Goal: Transaction & Acquisition: Purchase product/service

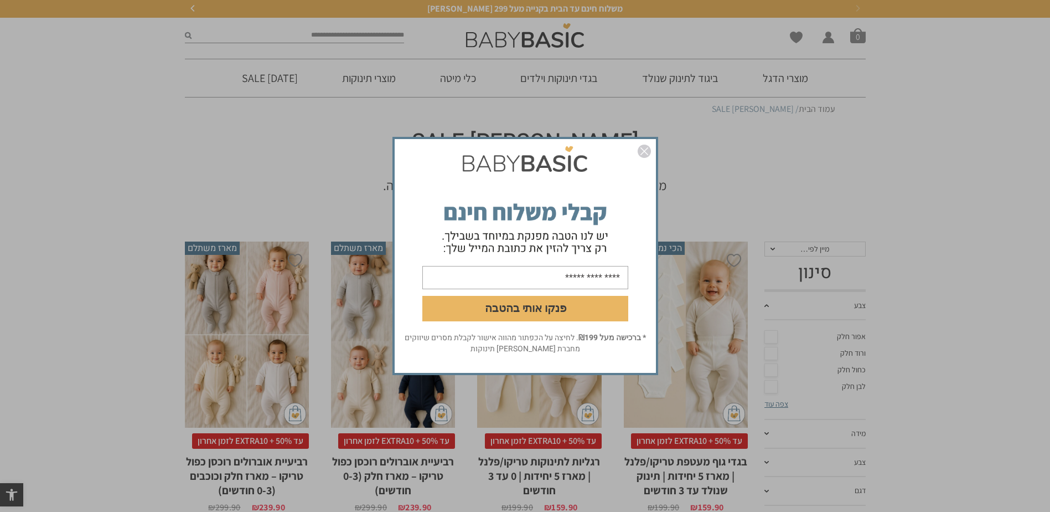
click at [647, 150] on img "סגור" at bounding box center [644, 151] width 13 height 13
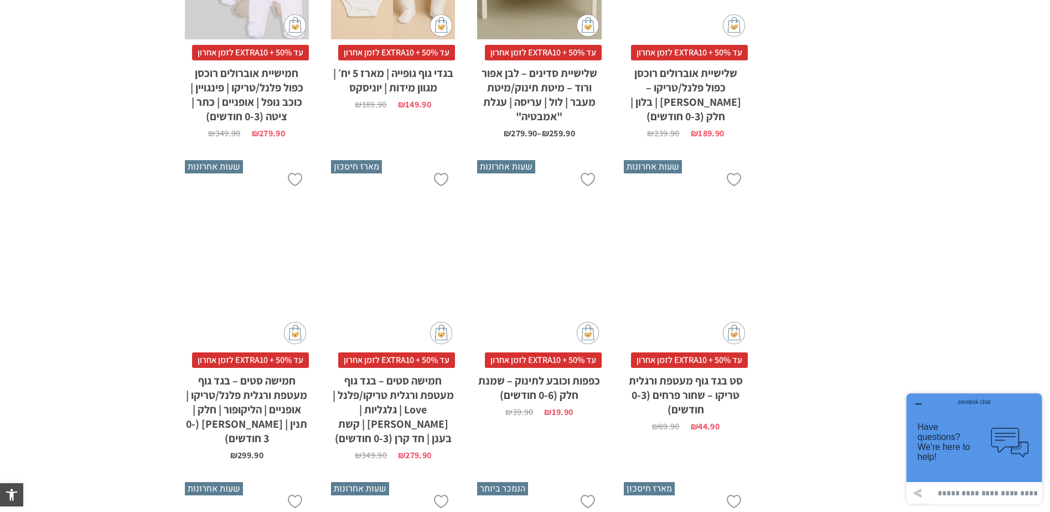
scroll to position [1883, 0]
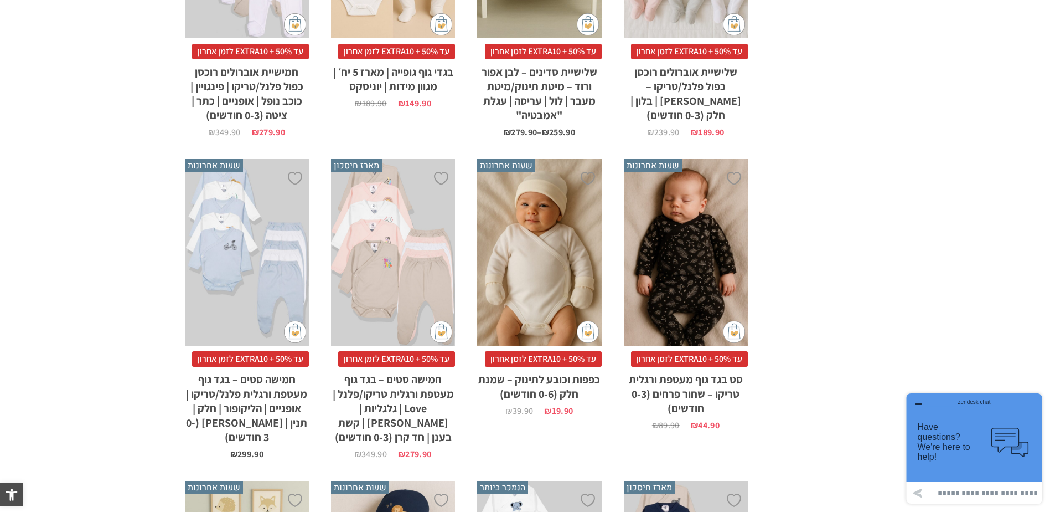
click at [265, 259] on div "x בחירת סוג בד טריקו (עונת מעבר/קיץ) פלנל (חורף)" at bounding box center [247, 252] width 124 height 187
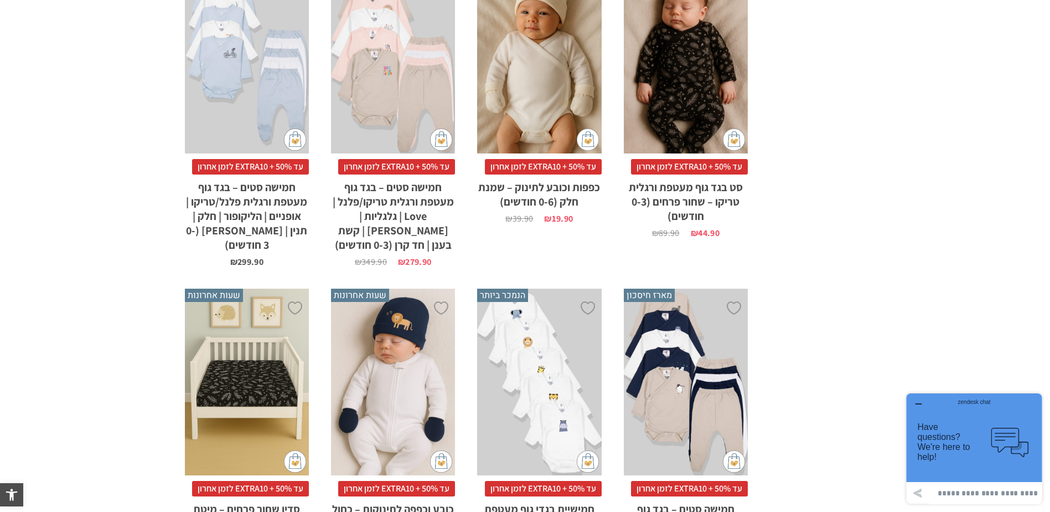
scroll to position [2104, 0]
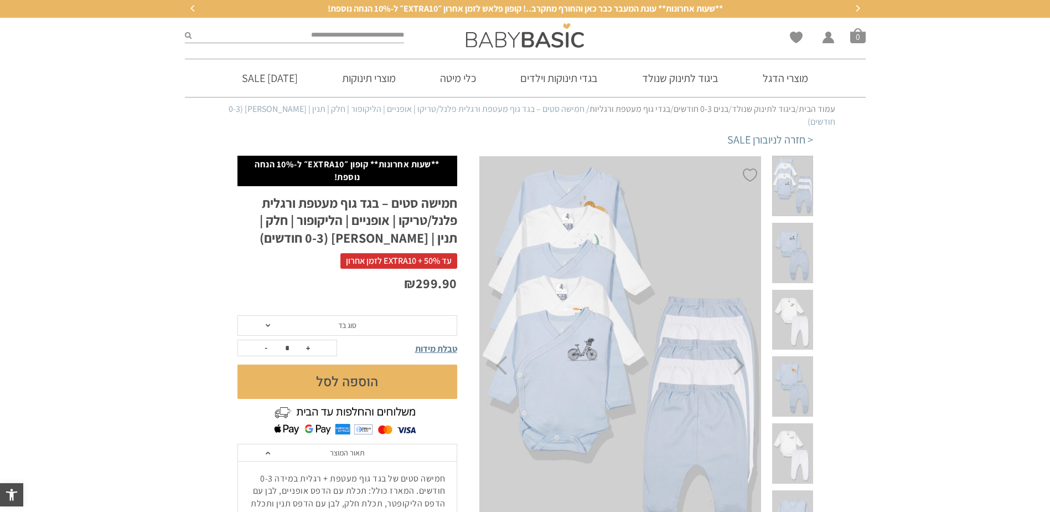
click at [806, 229] on span at bounding box center [792, 253] width 40 height 60
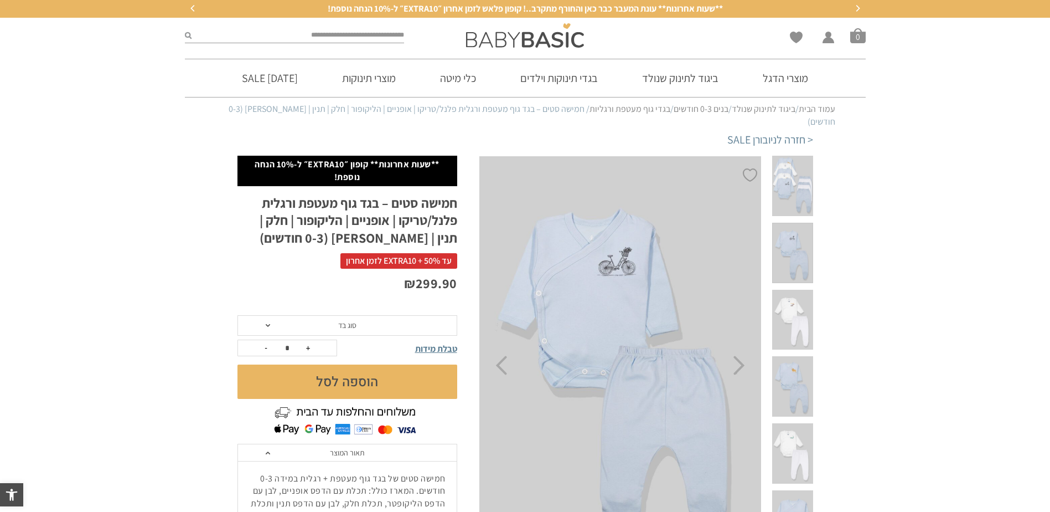
click at [594, 237] on img at bounding box center [621, 365] width 284 height 419
click at [793, 423] on span at bounding box center [792, 453] width 40 height 60
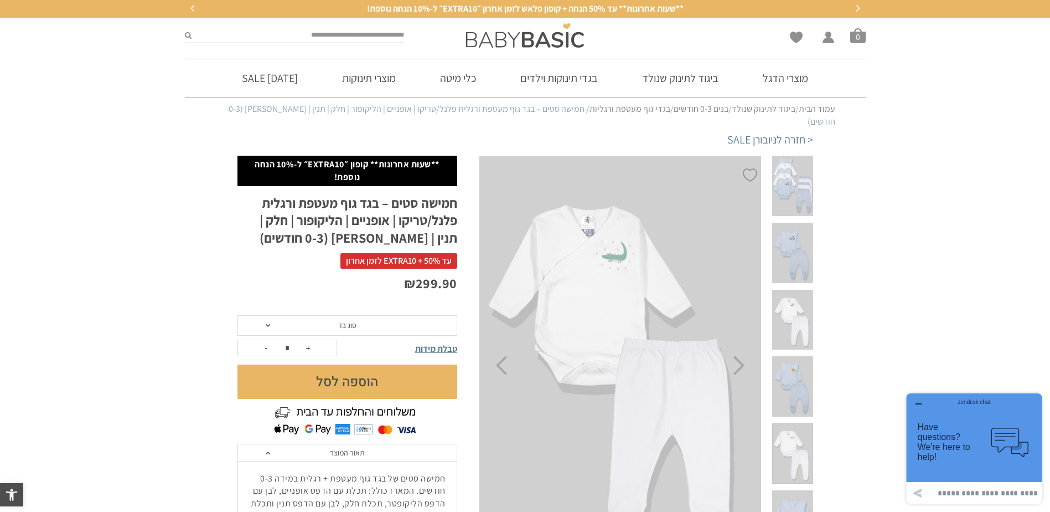
click at [608, 237] on img at bounding box center [620, 365] width 284 height 419
click at [575, 287] on img at bounding box center [620, 365] width 284 height 419
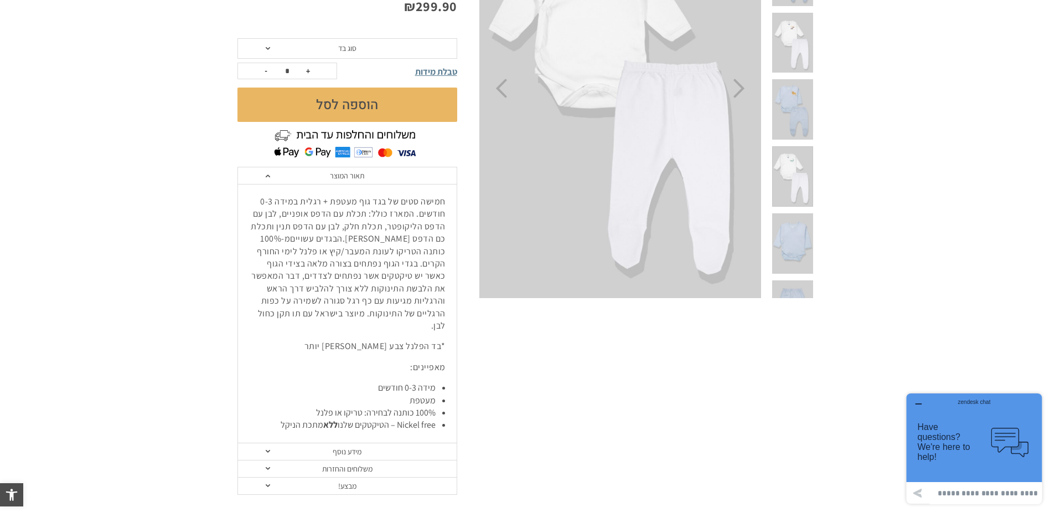
scroll to position [166, 0]
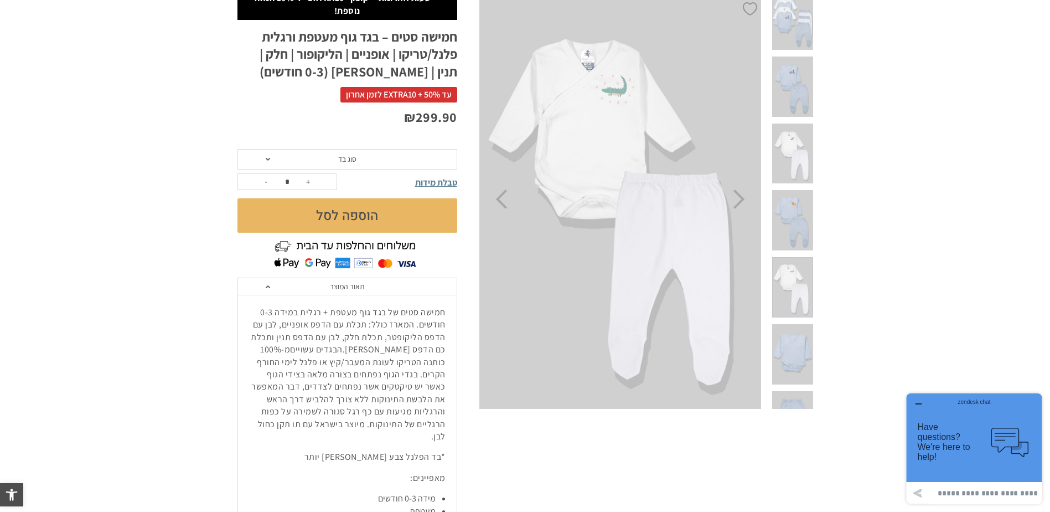
click at [420, 153] on span "סוג בד" at bounding box center [348, 159] width 220 height 21
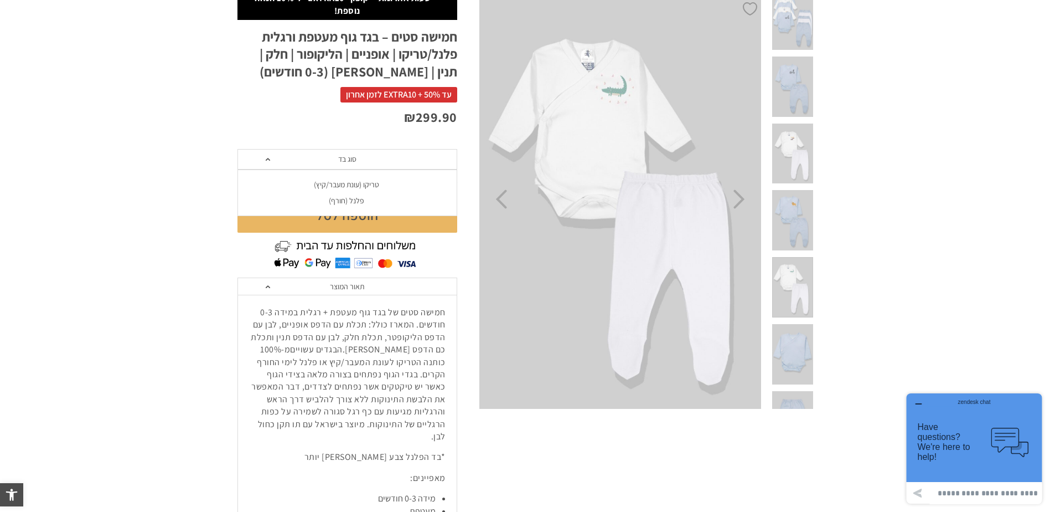
click at [374, 196] on div "פלנל (חורף)" at bounding box center [347, 200] width 220 height 9
